Goal: Find specific page/section: Find specific page/section

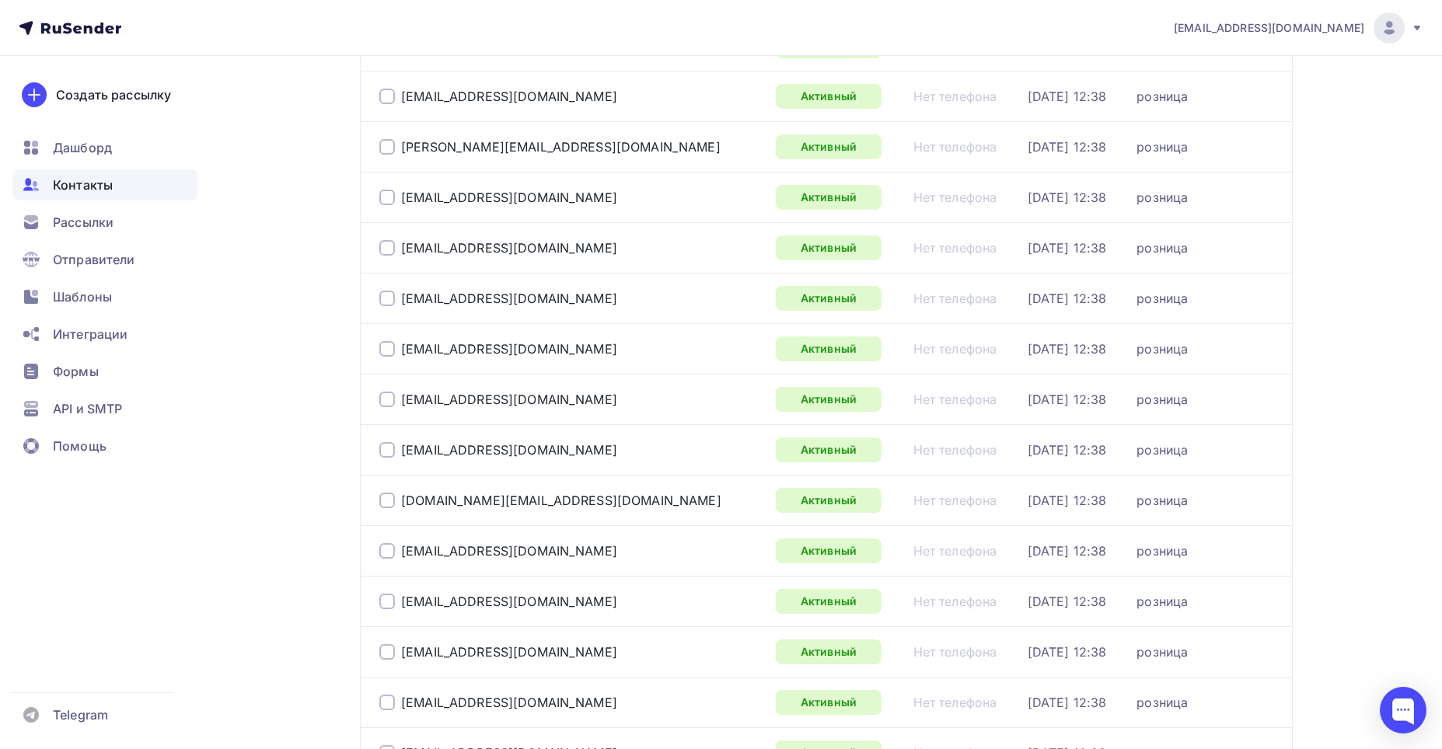
scroll to position [2229, 0]
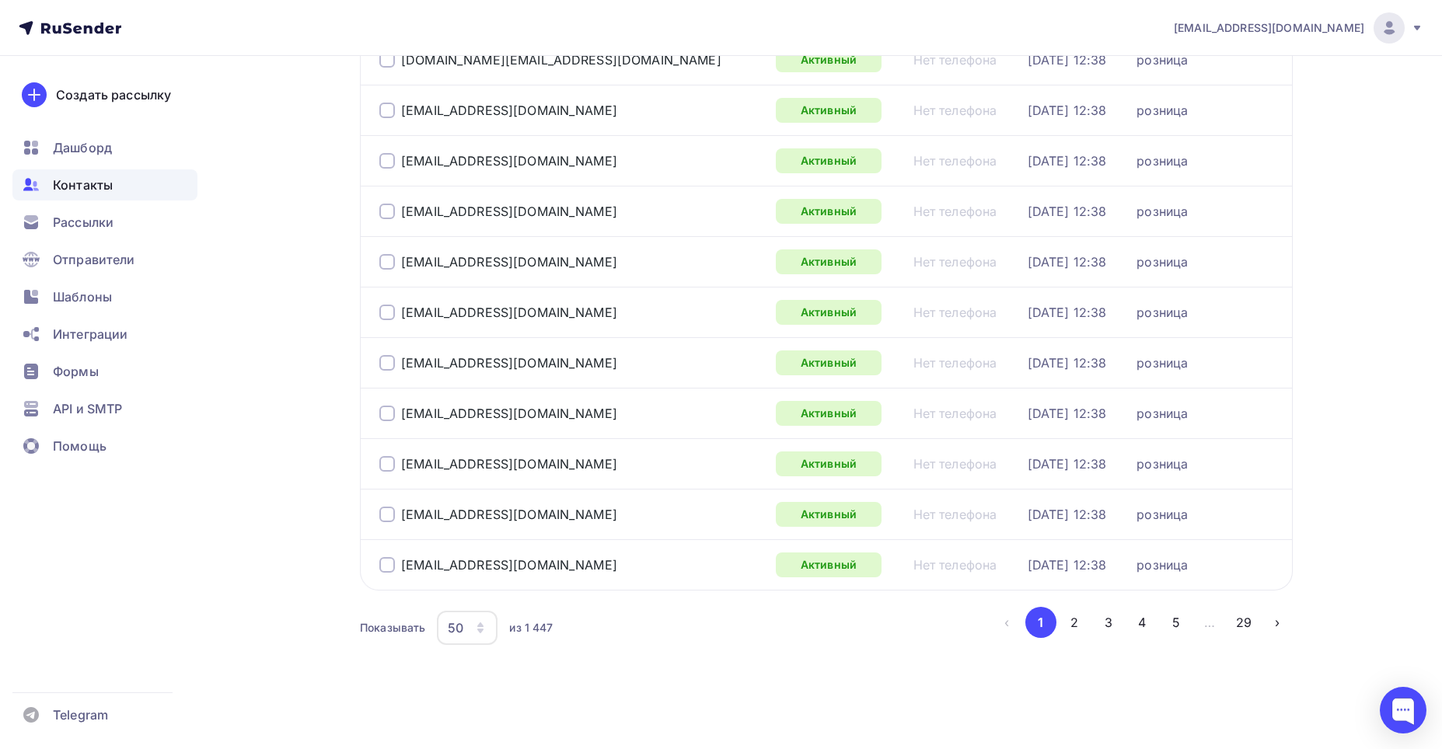
click at [1070, 621] on button "2" at bounding box center [1074, 622] width 31 height 31
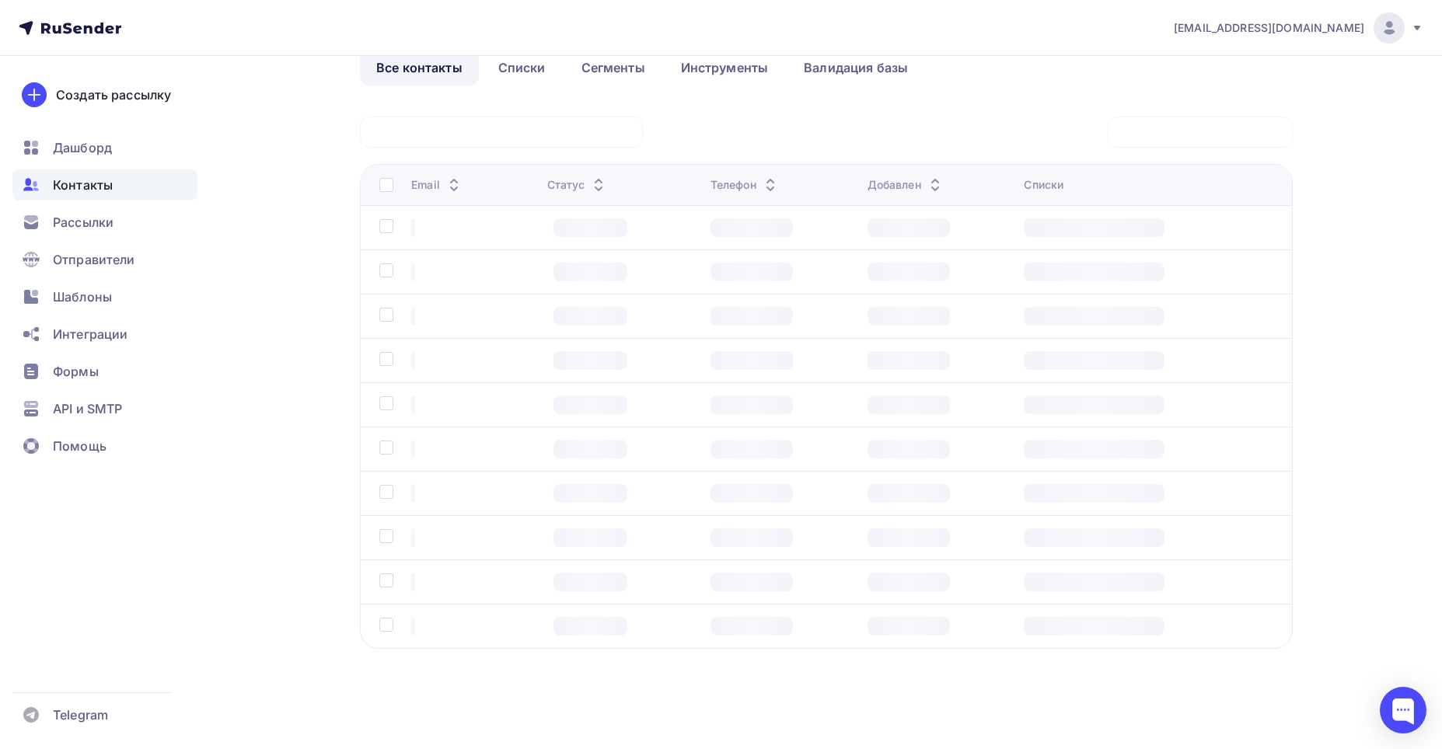
scroll to position [84, 0]
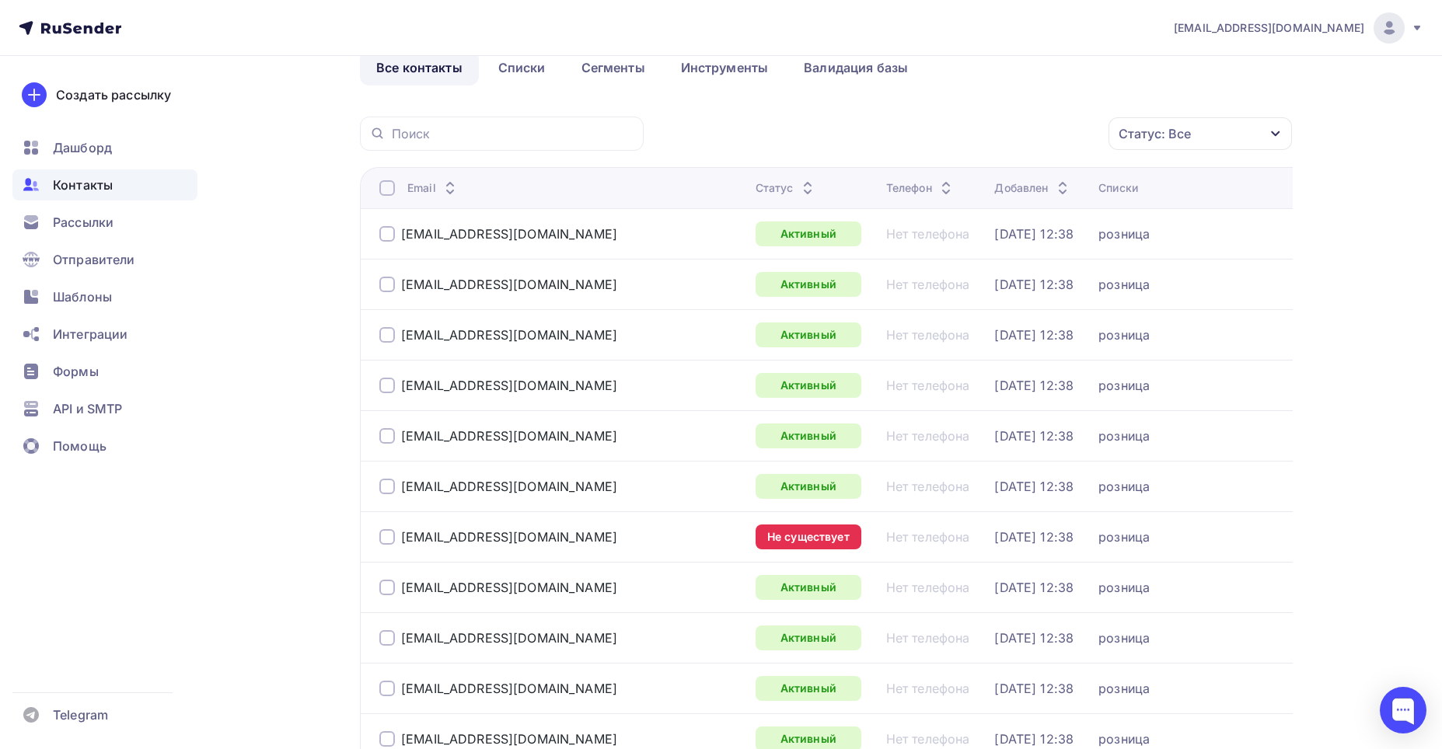
drag, startPoint x: 518, startPoint y: 58, endPoint x: 511, endPoint y: 112, distance: 54.2
click at [518, 61] on link "Списки" at bounding box center [522, 68] width 80 height 36
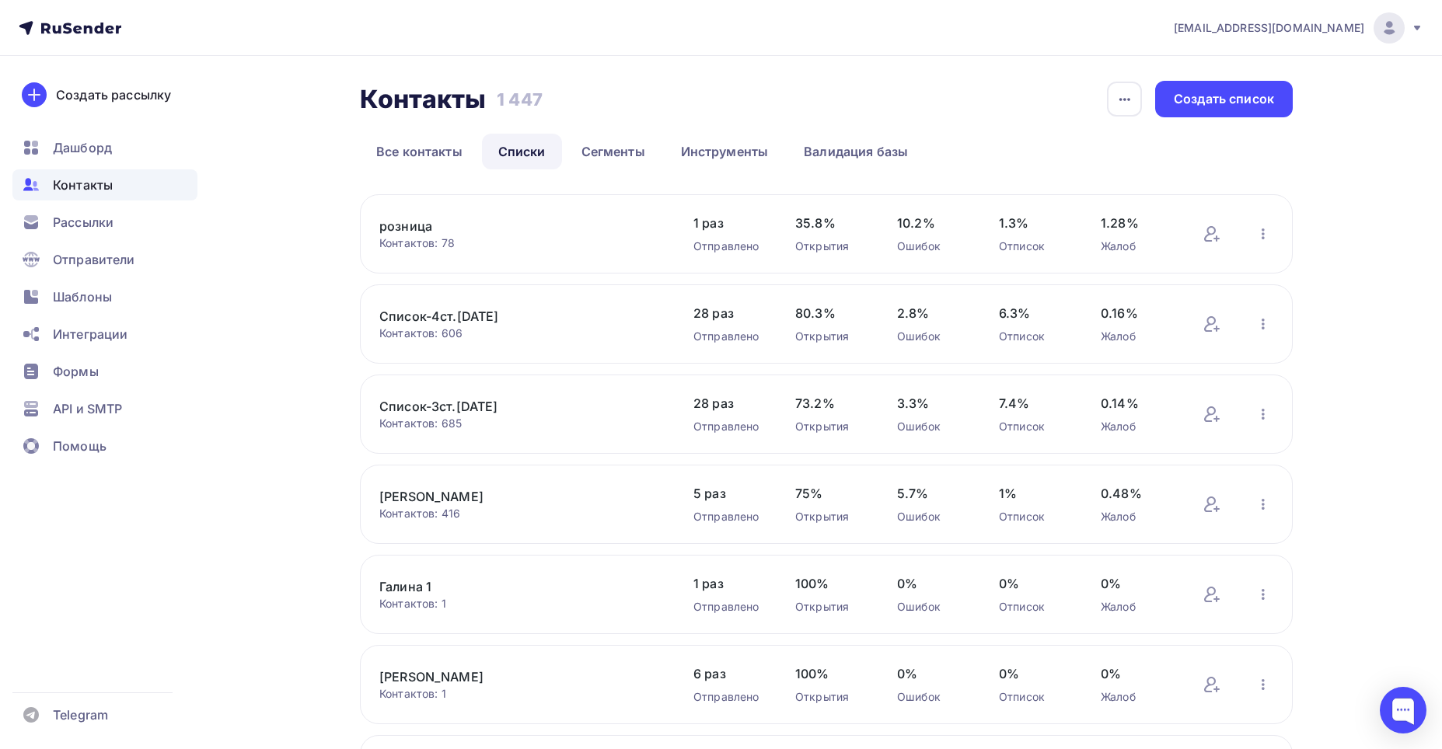
click at [411, 221] on link "розница" at bounding box center [511, 226] width 264 height 19
click at [1259, 241] on icon "button" at bounding box center [1263, 234] width 19 height 19
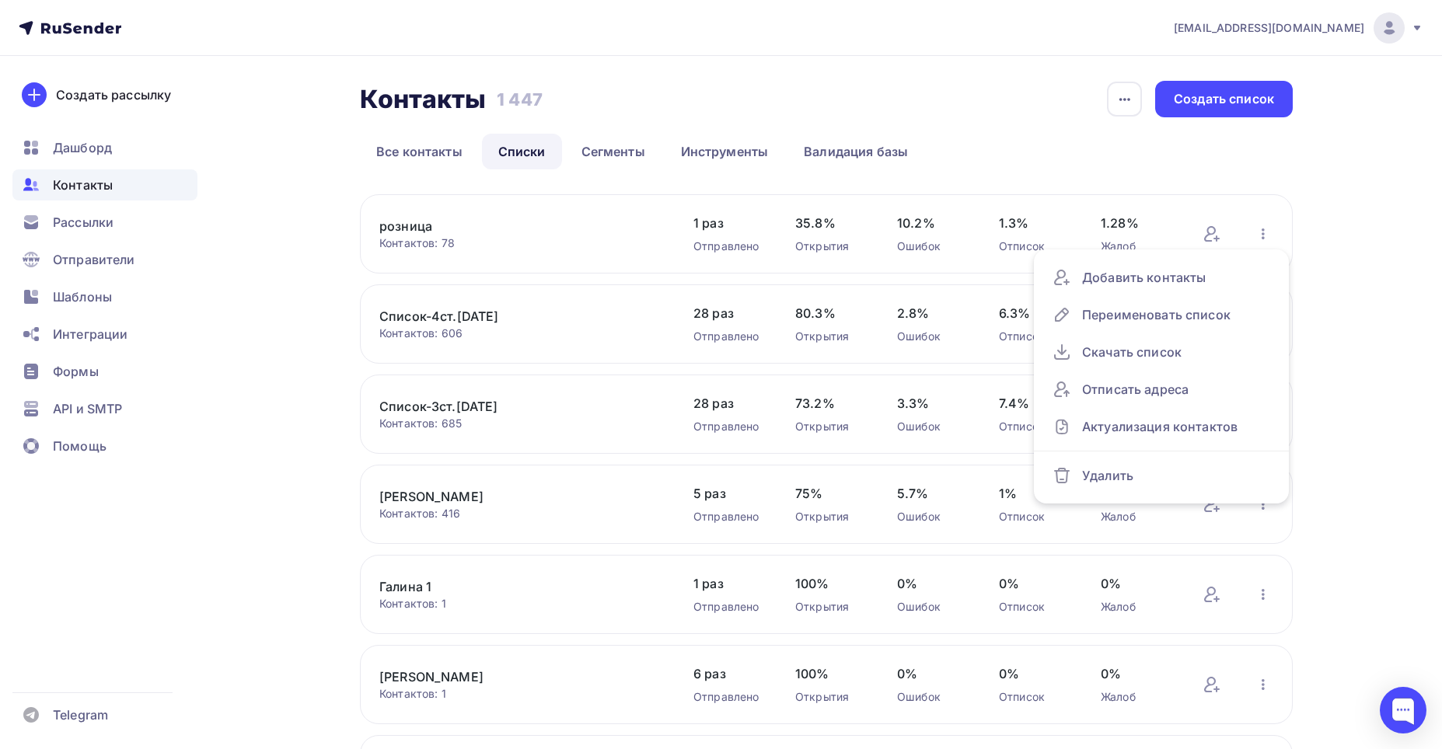
click at [414, 226] on link "розница" at bounding box center [511, 226] width 264 height 19
